Goal: Check status: Check status

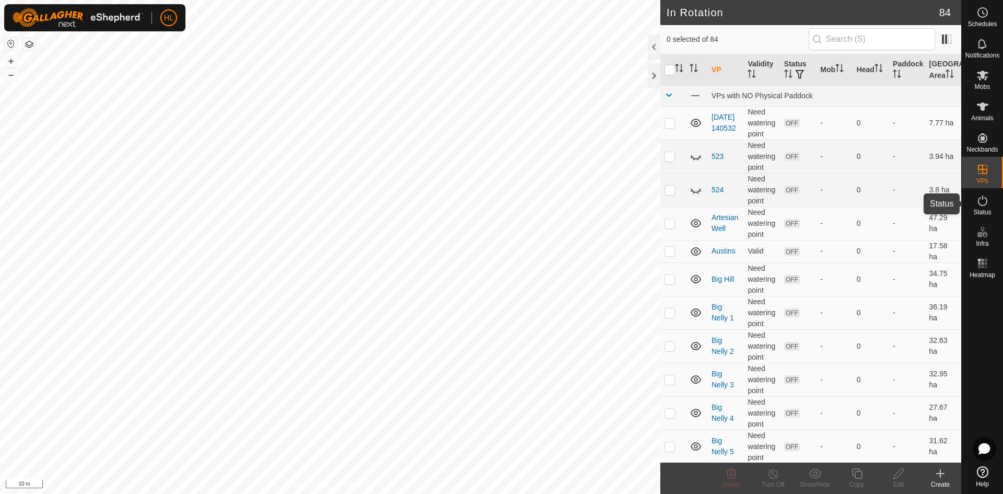
click at [983, 210] on span "Status" at bounding box center [982, 212] width 18 height 6
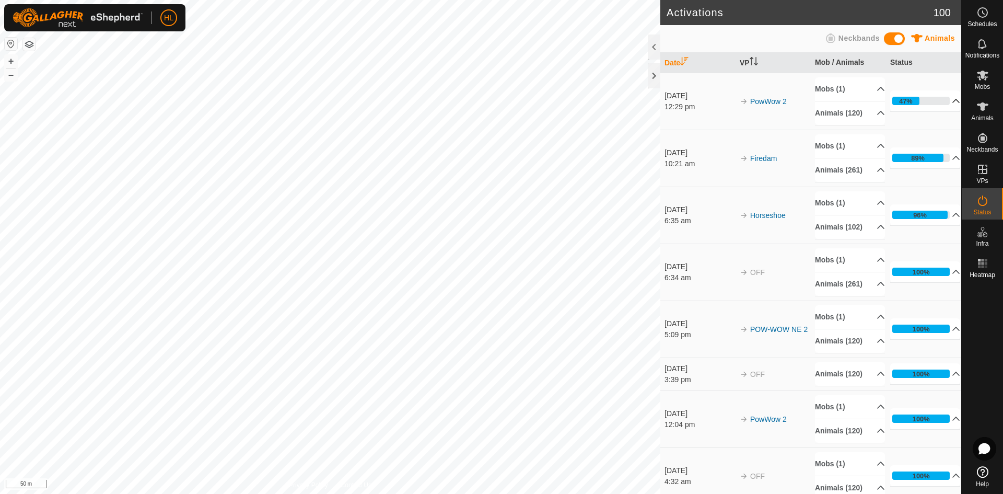
click at [937, 110] on p-accordion-header "47%" at bounding box center [925, 100] width 70 height 21
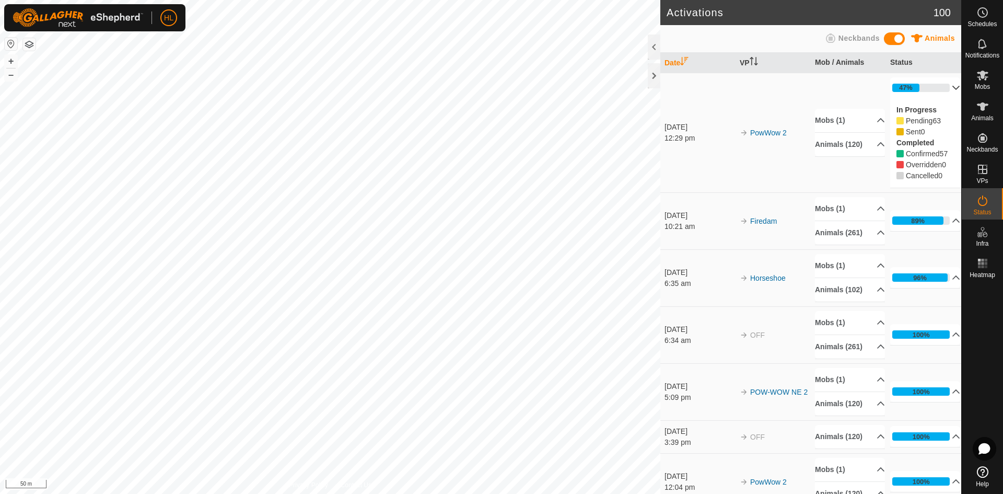
click at [936, 94] on p-accordion-header "47%" at bounding box center [925, 87] width 70 height 21
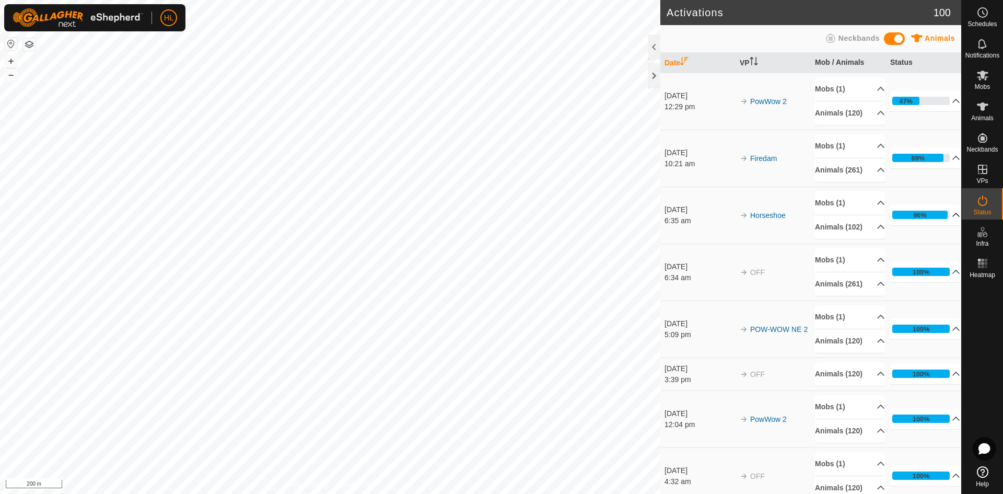
click at [942, 225] on p-accordion-header "96%" at bounding box center [925, 214] width 70 height 21
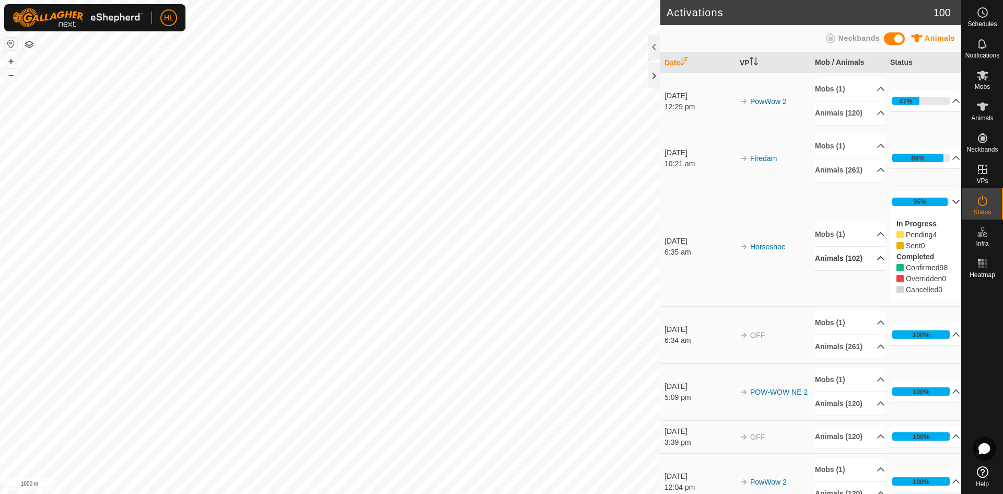
click at [849, 270] on p-accordion-header "Animals (102)" at bounding box center [850, 259] width 70 height 24
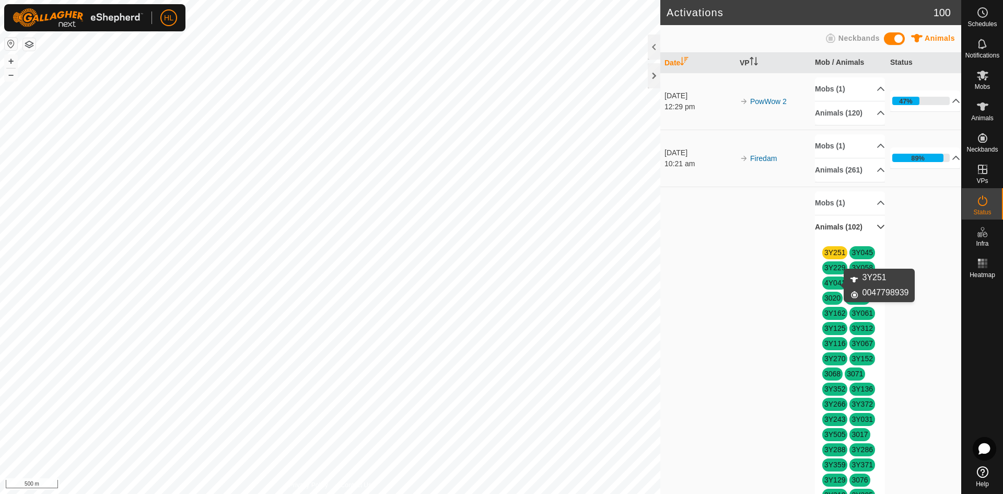
click at [825, 257] on link "3Y251" at bounding box center [835, 252] width 21 height 8
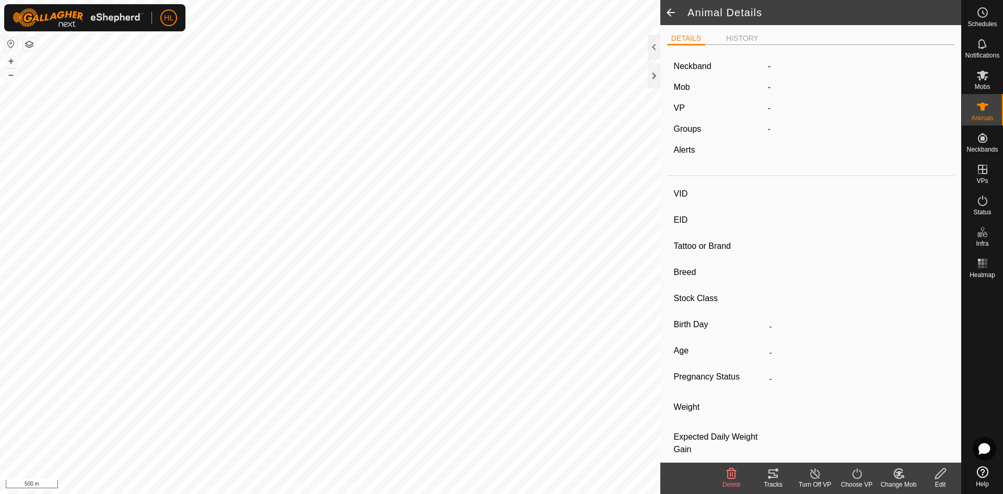
type input "3Y251"
type input "-"
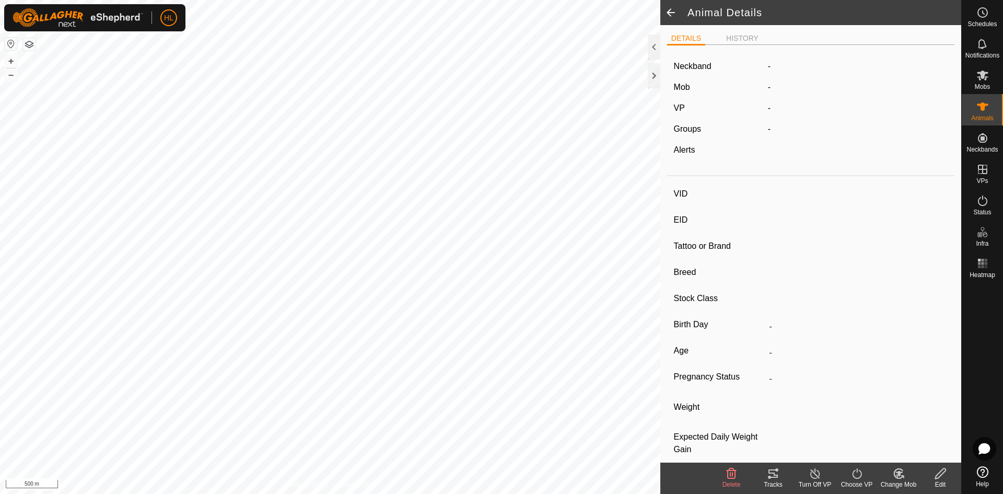
type input "-"
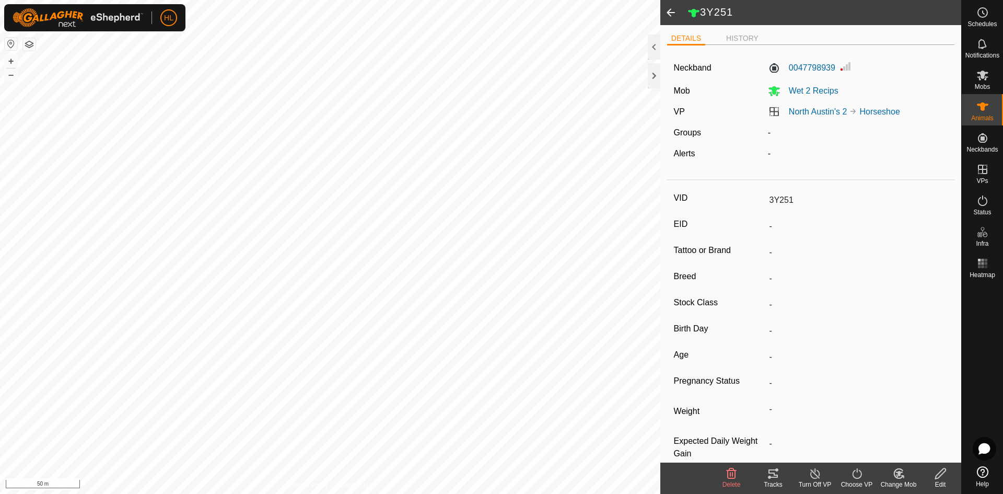
click at [723, 294] on div "3Y251 DETAILS HISTORY Neckband 0047798939 Mob Wet 2 Recips VP North Austin's 2 …" at bounding box center [480, 247] width 961 height 494
click at [669, 8] on span at bounding box center [670, 12] width 21 height 25
click at [990, 205] on es-activation-svg-icon at bounding box center [982, 200] width 19 height 17
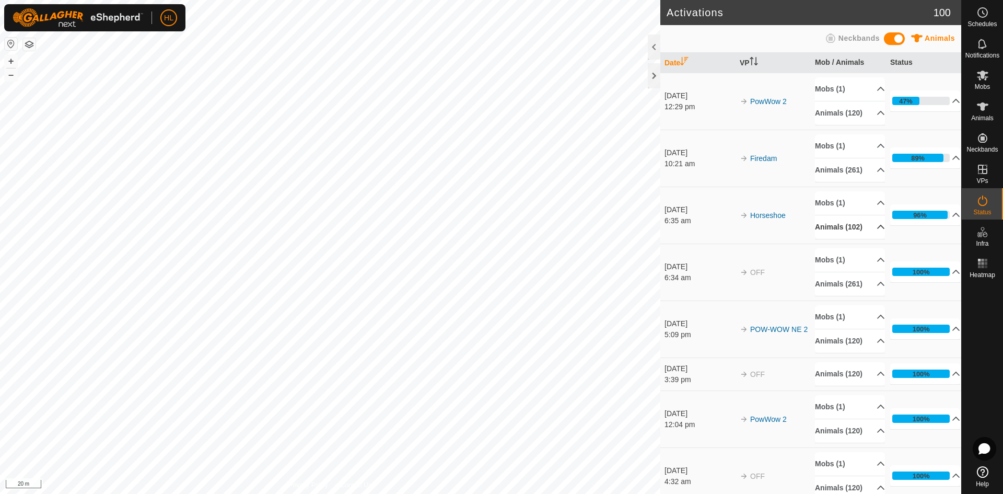
click at [843, 239] on p-accordion-header "Animals (102)" at bounding box center [850, 227] width 70 height 24
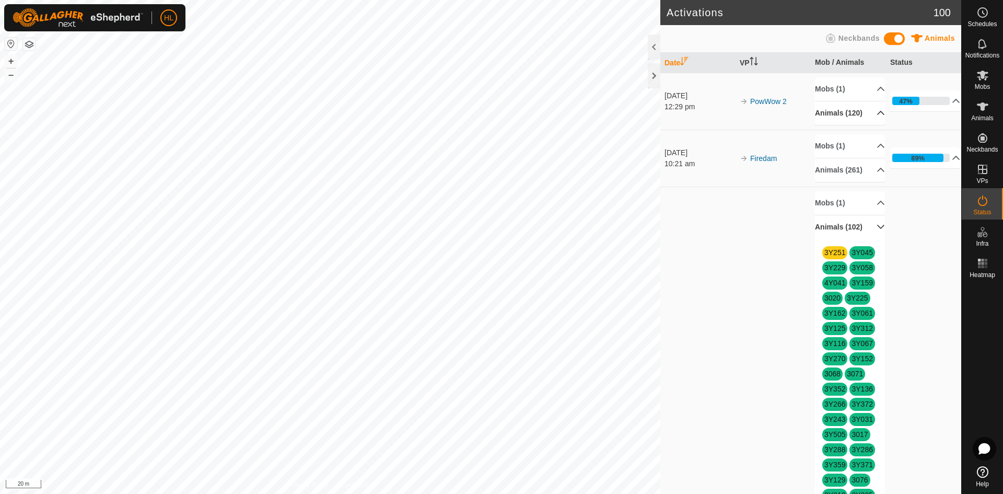
click at [865, 125] on p-accordion-header "Animals (120)" at bounding box center [850, 113] width 70 height 24
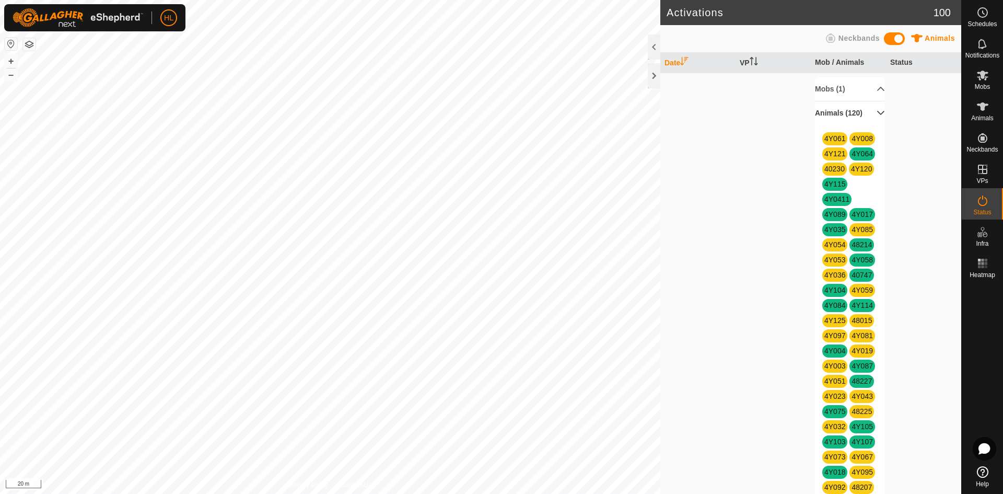
click at [868, 123] on p-accordion-header "Animals (120)" at bounding box center [850, 113] width 70 height 24
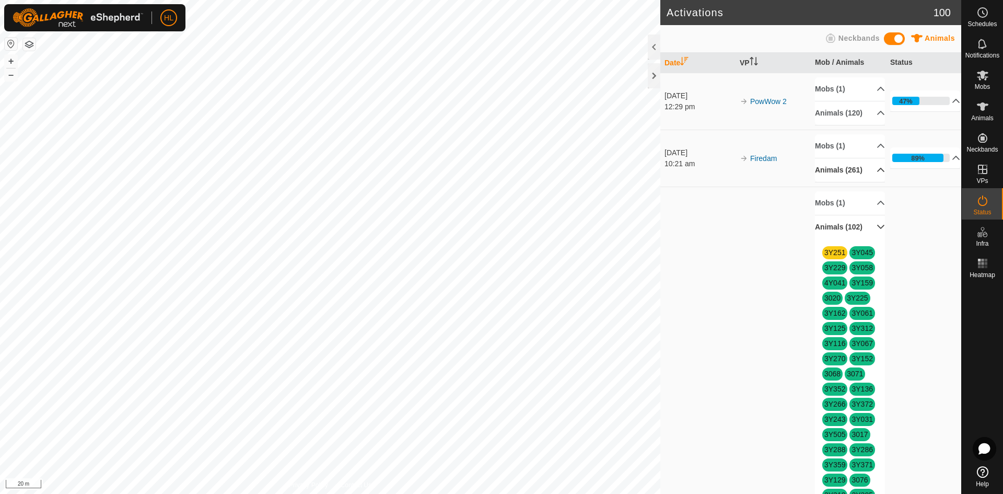
click at [863, 182] on p-accordion-header "Animals (261)" at bounding box center [850, 170] width 70 height 24
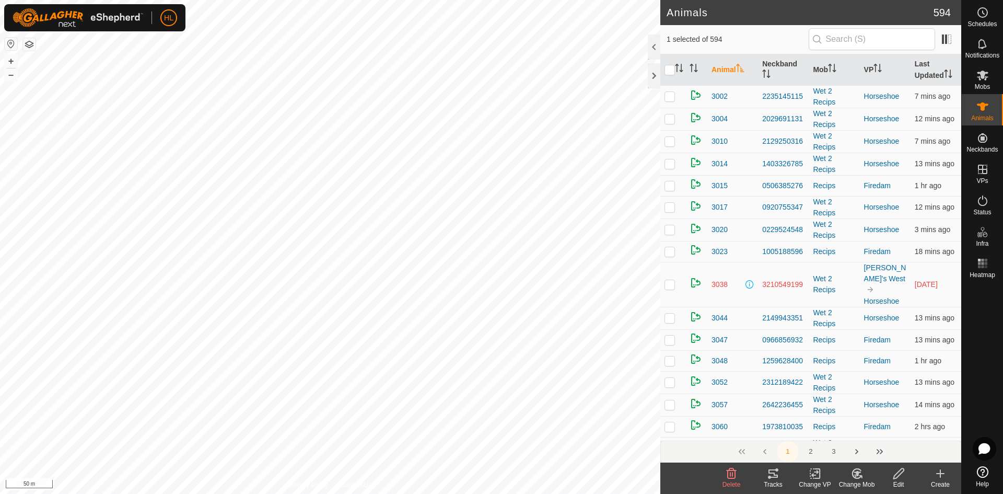
scroll to position [1881, 0]
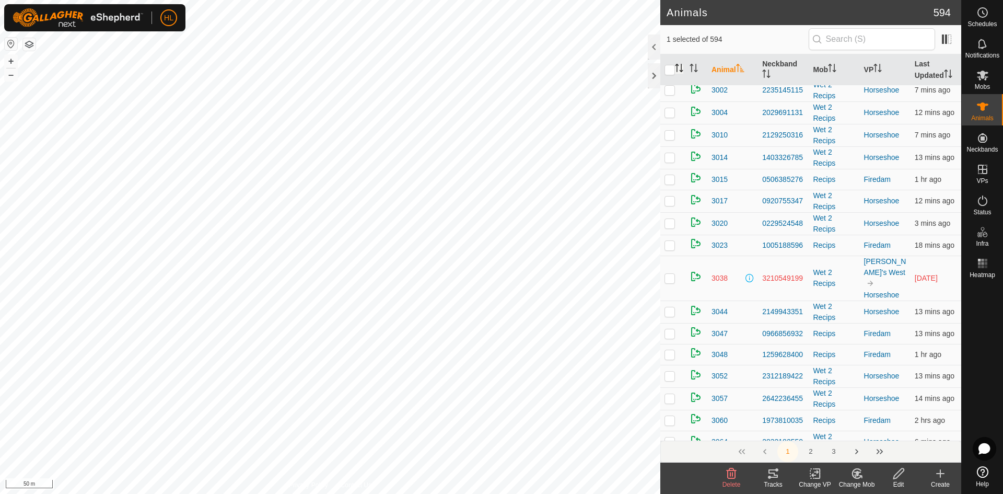
click at [680, 66] on icon "Activate to sort" at bounding box center [679, 68] width 8 height 8
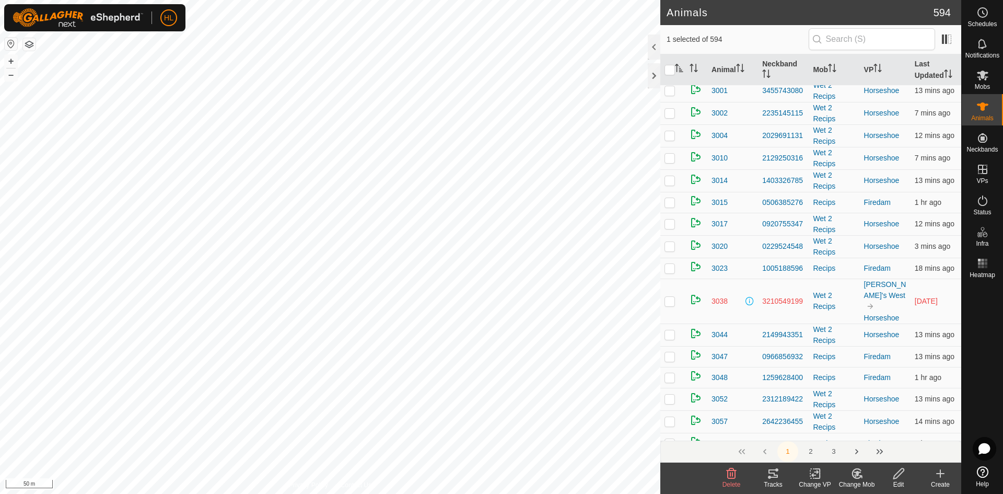
scroll to position [0, 0]
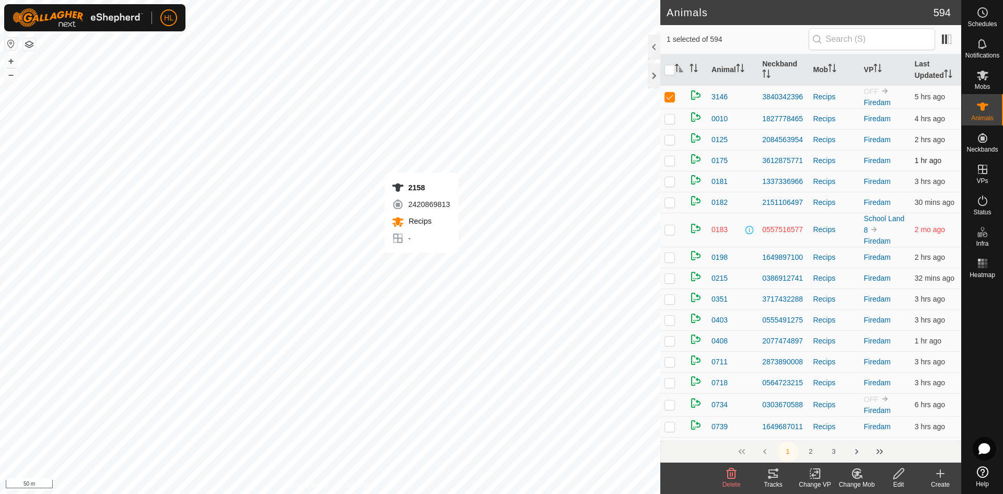
checkbox input "true"
checkbox input "false"
